Goal: Information Seeking & Learning: Learn about a topic

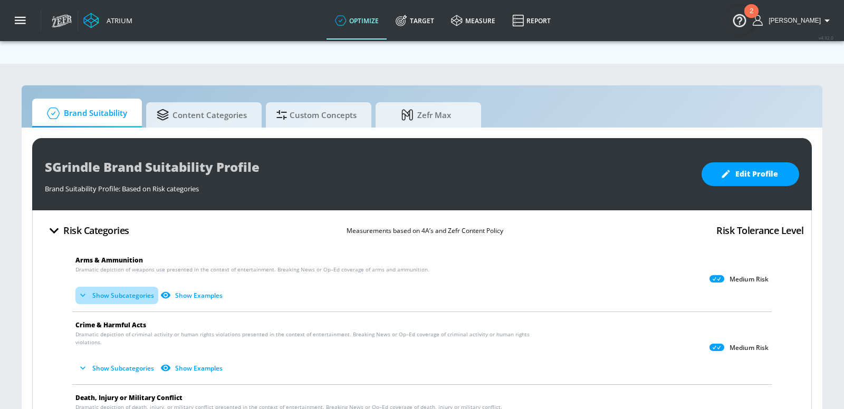
click at [84, 290] on icon "button" at bounding box center [83, 295] width 11 height 11
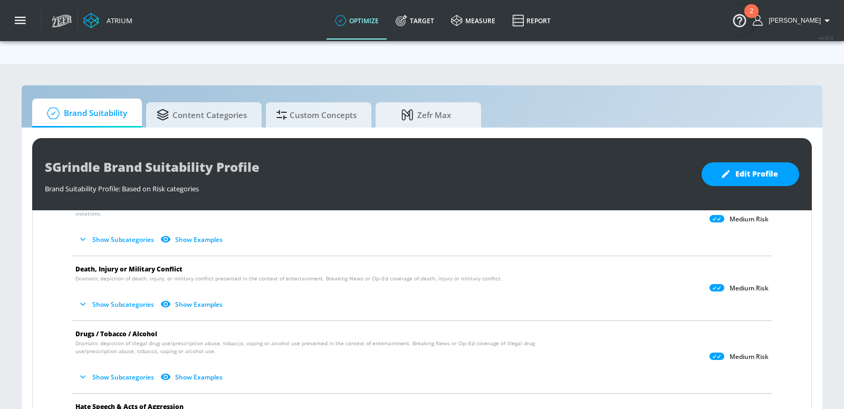
scroll to position [211, 0]
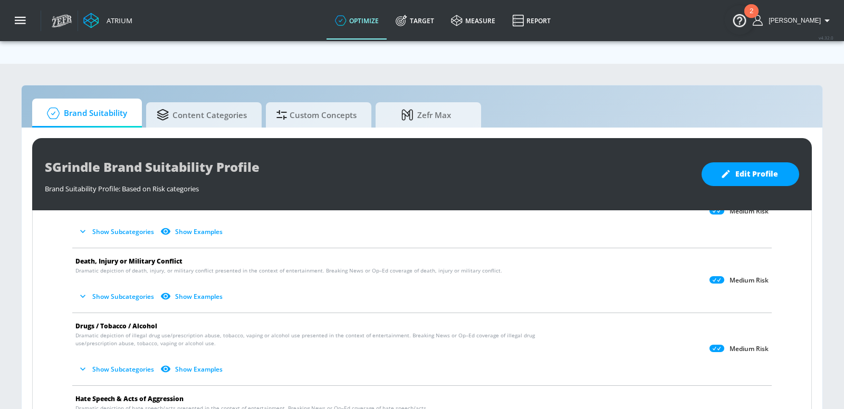
click at [82, 364] on icon "button" at bounding box center [83, 369] width 11 height 11
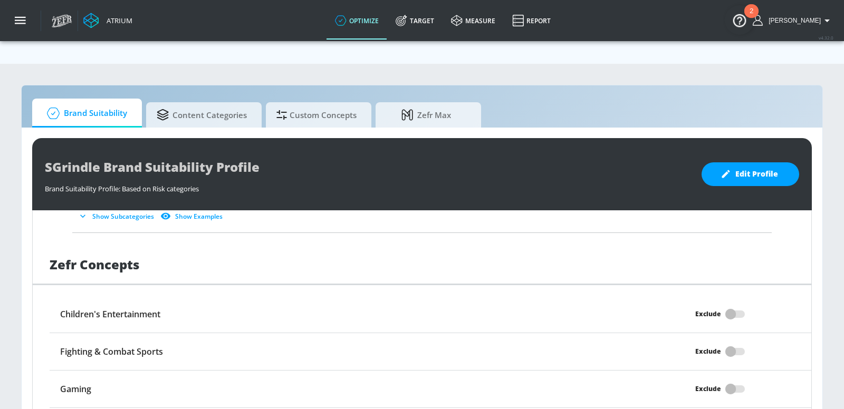
scroll to position [1151, 0]
click at [179, 101] on span "Content Categories" at bounding box center [202, 113] width 90 height 25
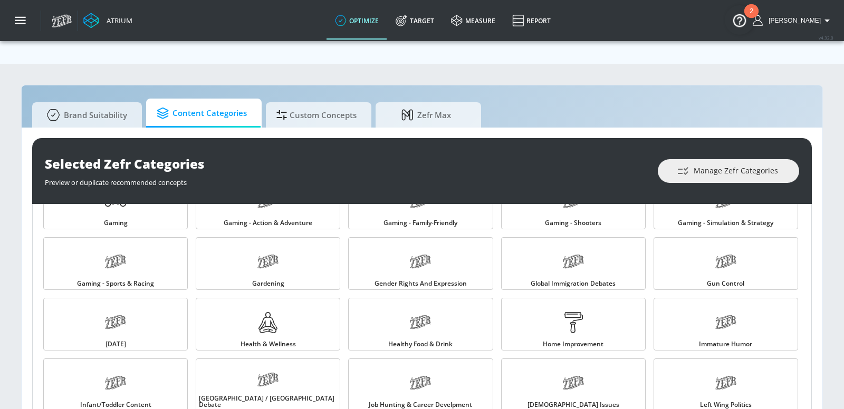
scroll to position [461, 0]
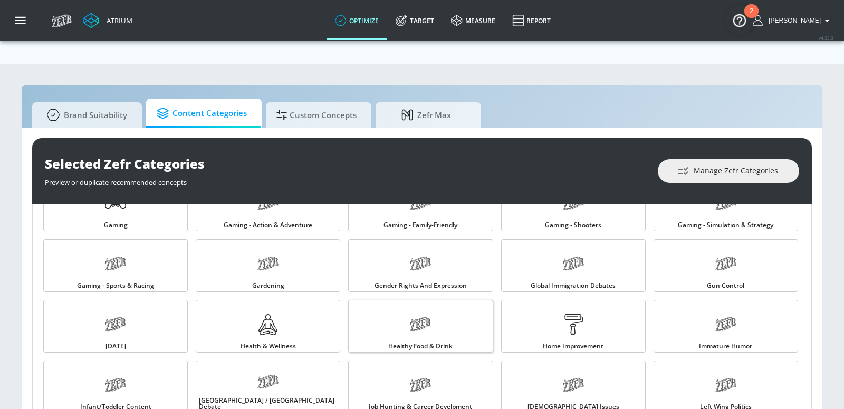
click at [427, 318] on icon at bounding box center [422, 325] width 20 height 14
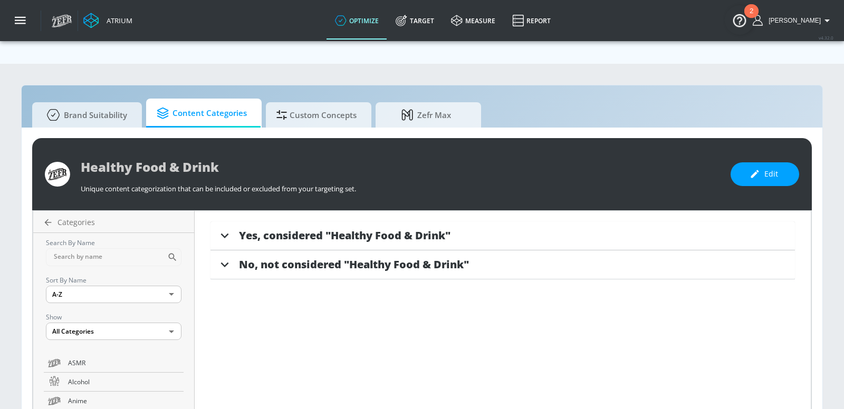
click at [348, 228] on span "Yes, considered "Healthy Food & Drink"" at bounding box center [345, 235] width 212 height 14
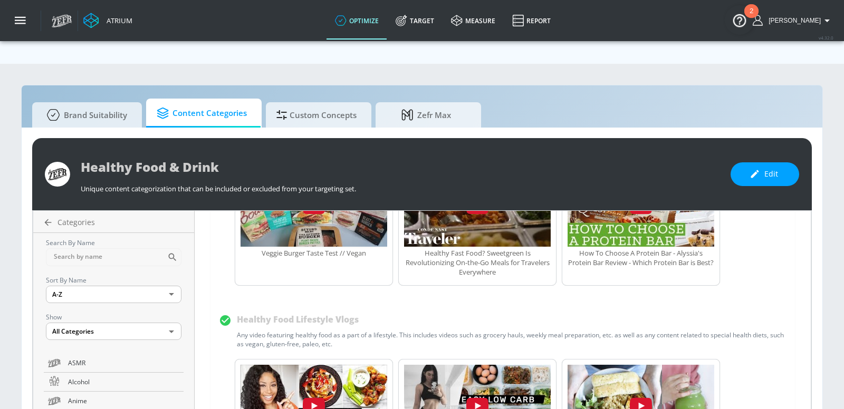
scroll to position [441, 0]
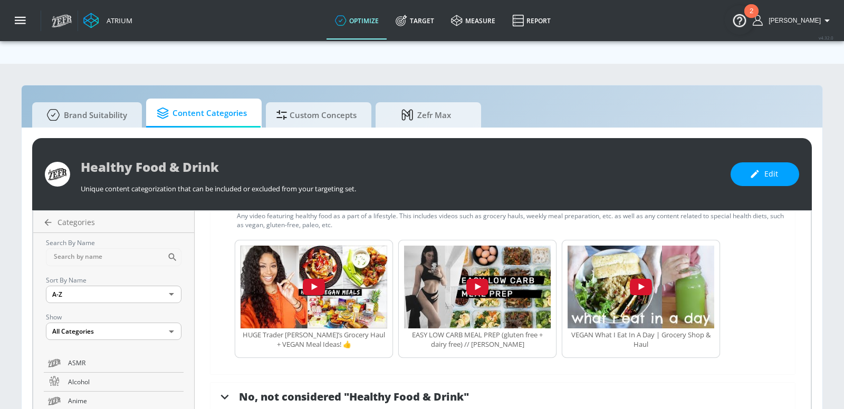
click at [328, 383] on div "No, not considered "Healthy Food & Drink"" at bounding box center [503, 397] width 585 height 29
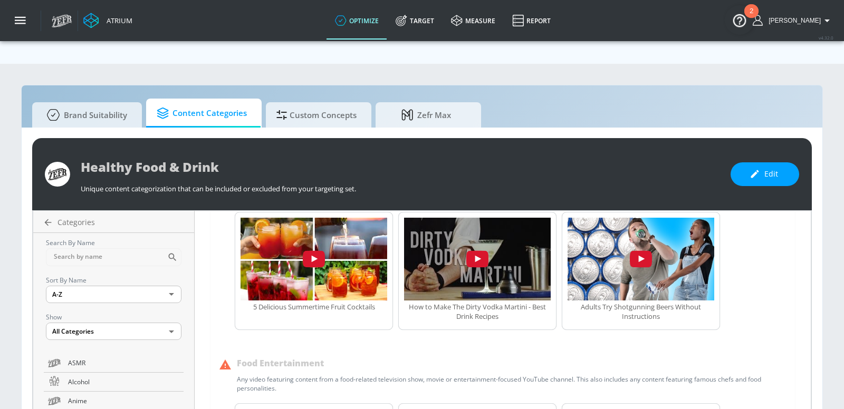
scroll to position [1082, 0]
